Goal: Go to known website: Go to known website

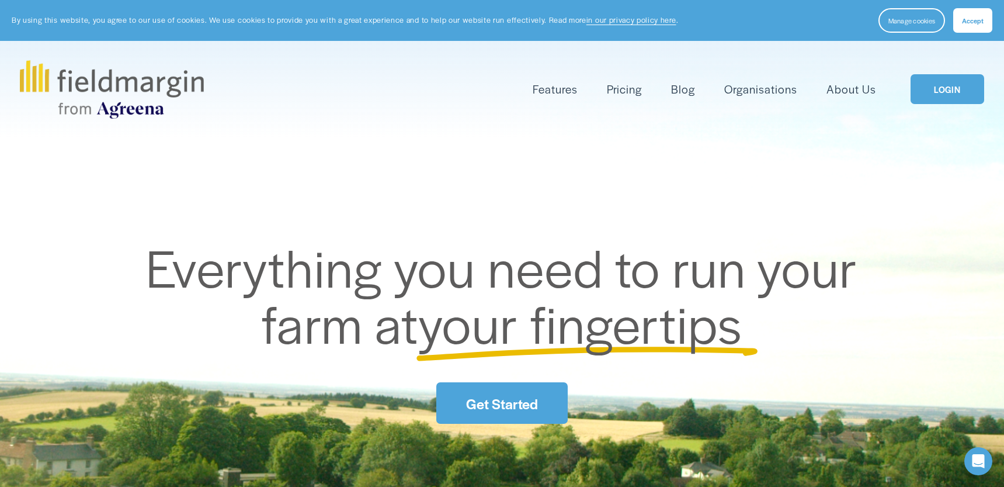
click at [931, 85] on link "LOGIN" at bounding box center [948, 89] width 74 height 30
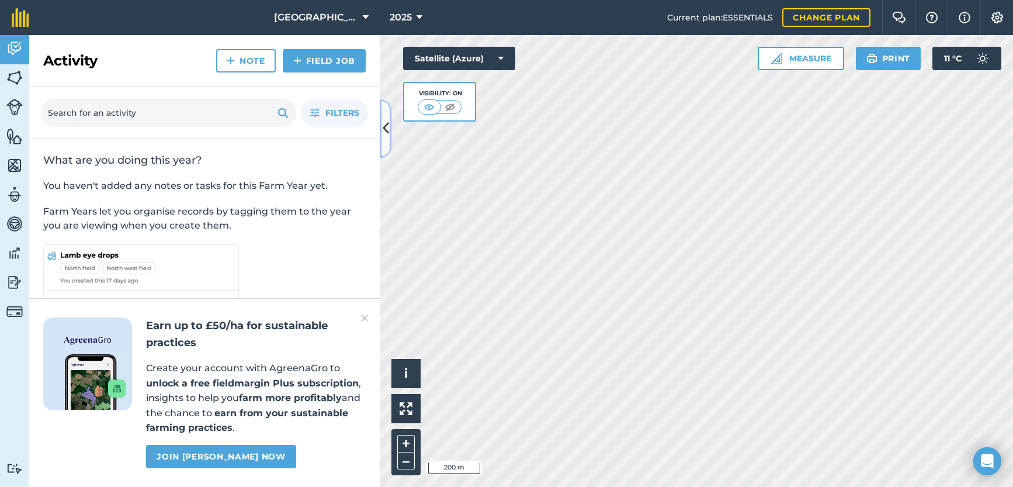
click at [387, 132] on icon at bounding box center [386, 128] width 6 height 20
